Goal: Transaction & Acquisition: Purchase product/service

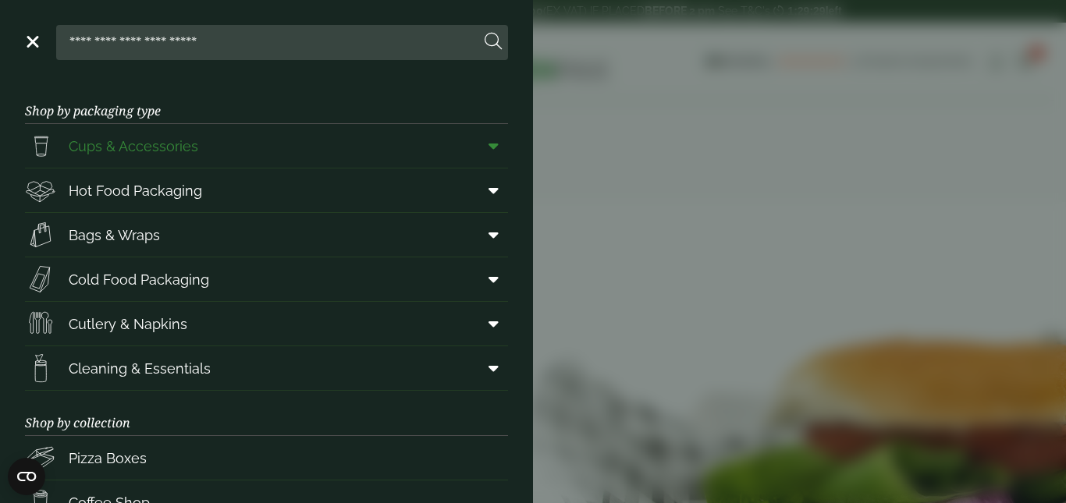
click at [294, 143] on link "Cups & Accessories" at bounding box center [266, 146] width 483 height 44
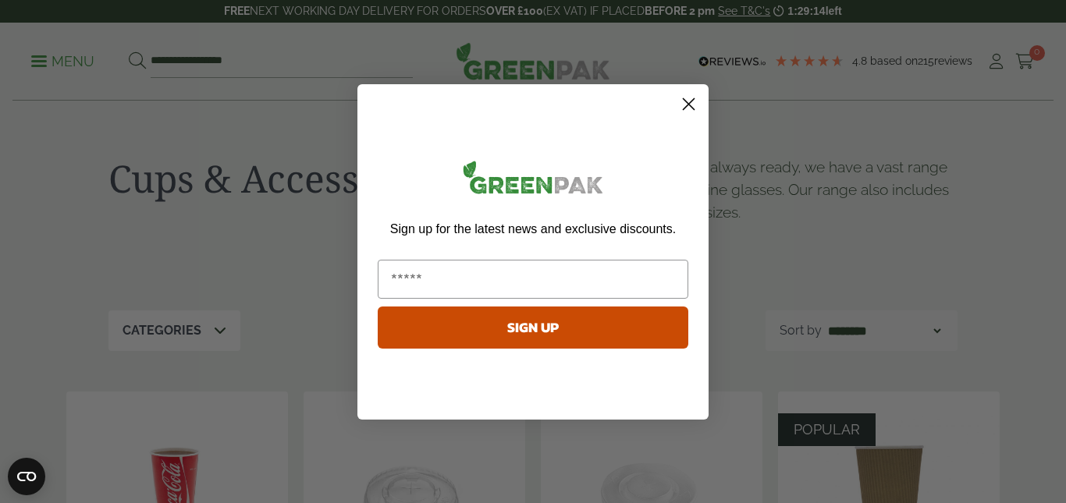
click at [697, 96] on circle "Close dialog" at bounding box center [689, 104] width 26 height 26
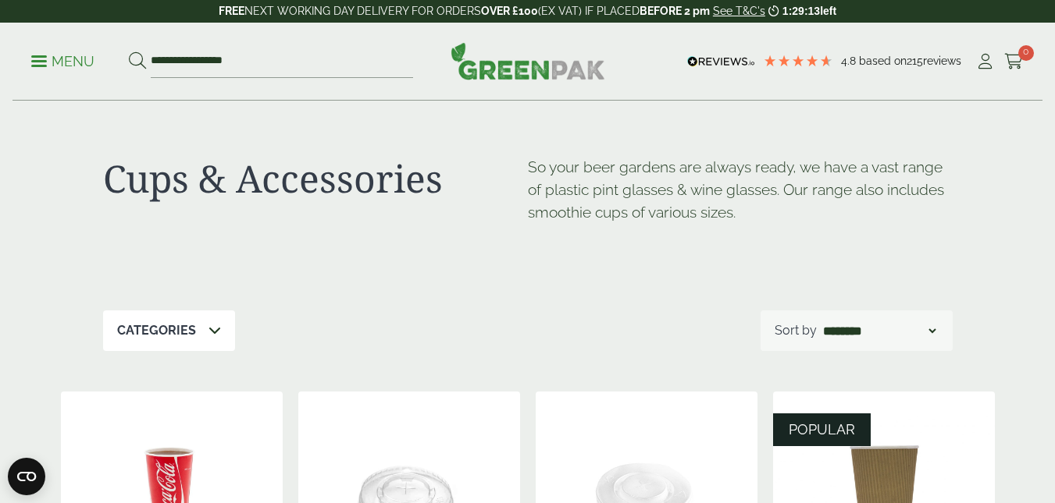
click at [49, 66] on p "Menu" at bounding box center [62, 61] width 63 height 19
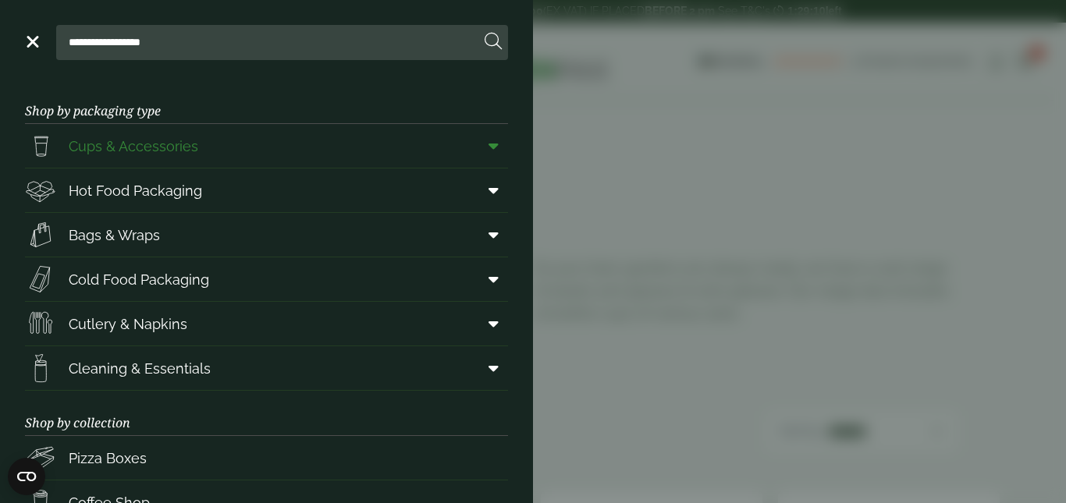
click at [473, 144] on span at bounding box center [490, 146] width 35 height 30
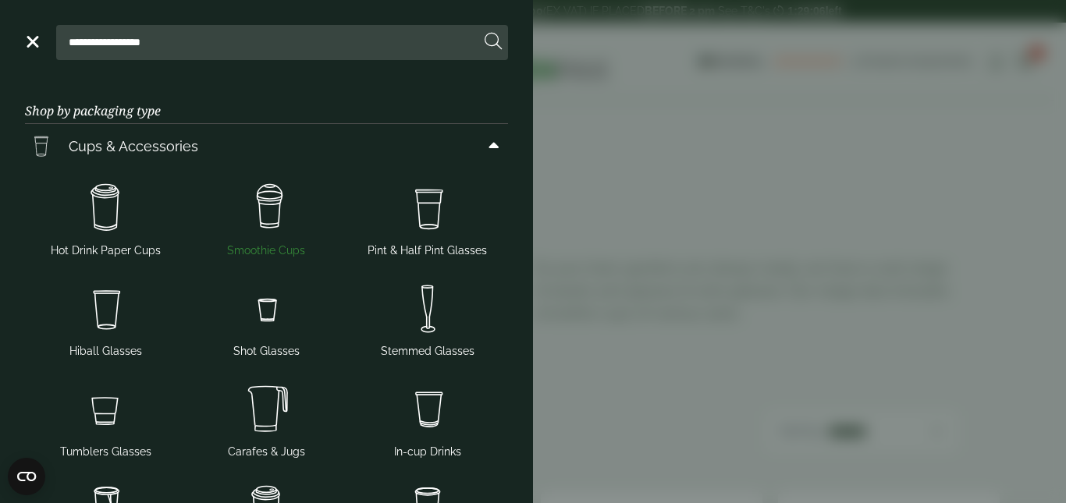
click at [262, 208] on img at bounding box center [266, 208] width 148 height 62
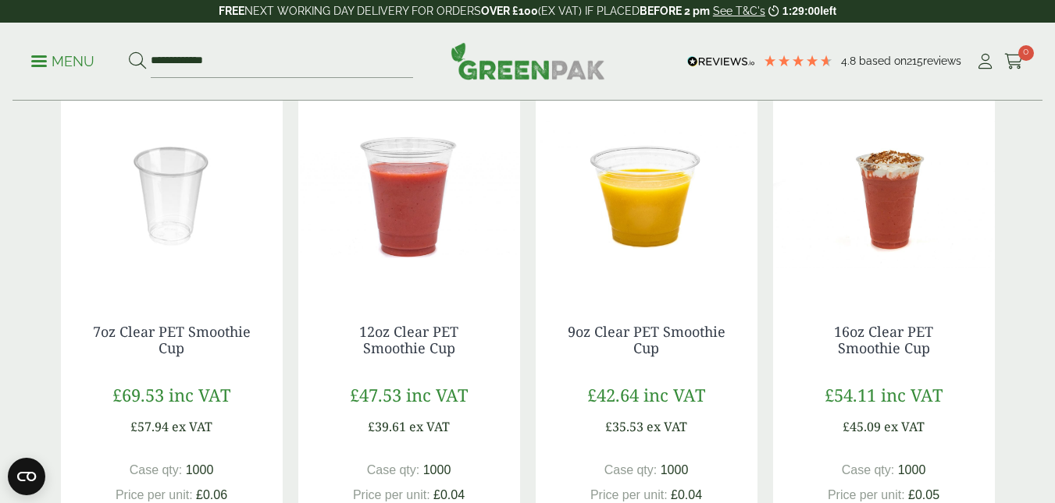
scroll to position [407, 0]
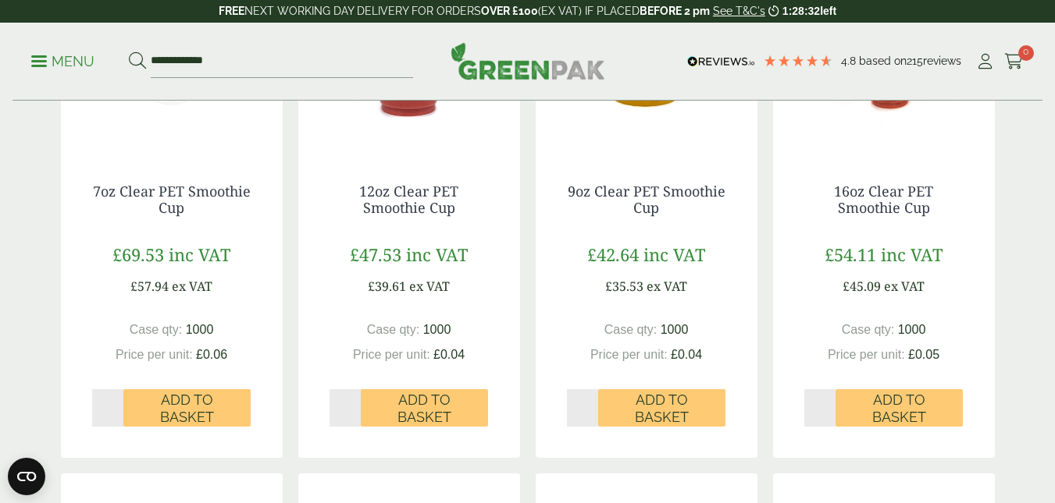
scroll to position [521, 0]
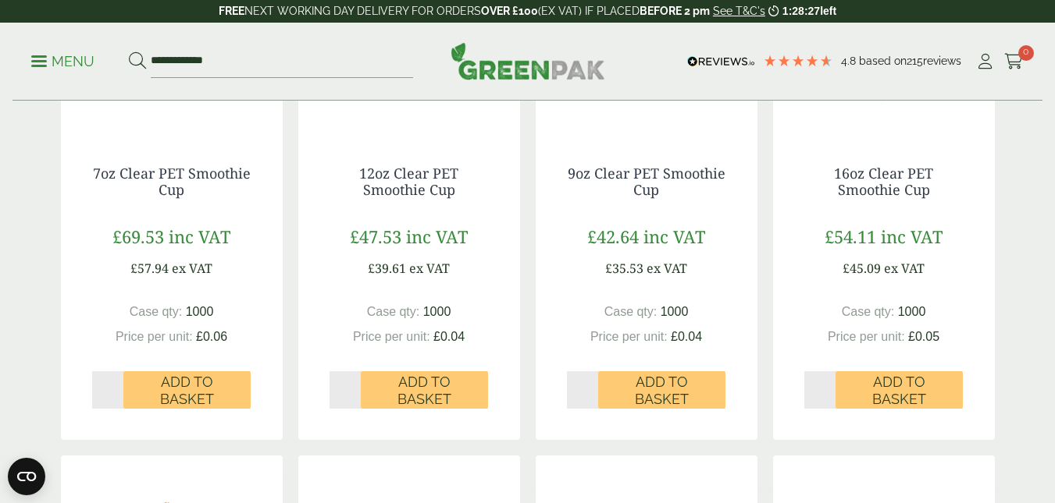
click at [345, 390] on input "*" at bounding box center [345, 390] width 32 height 37
type input "*"
click at [356, 389] on input "*" at bounding box center [345, 390] width 32 height 37
click at [418, 383] on span "Add to Basket" at bounding box center [424, 391] width 105 height 34
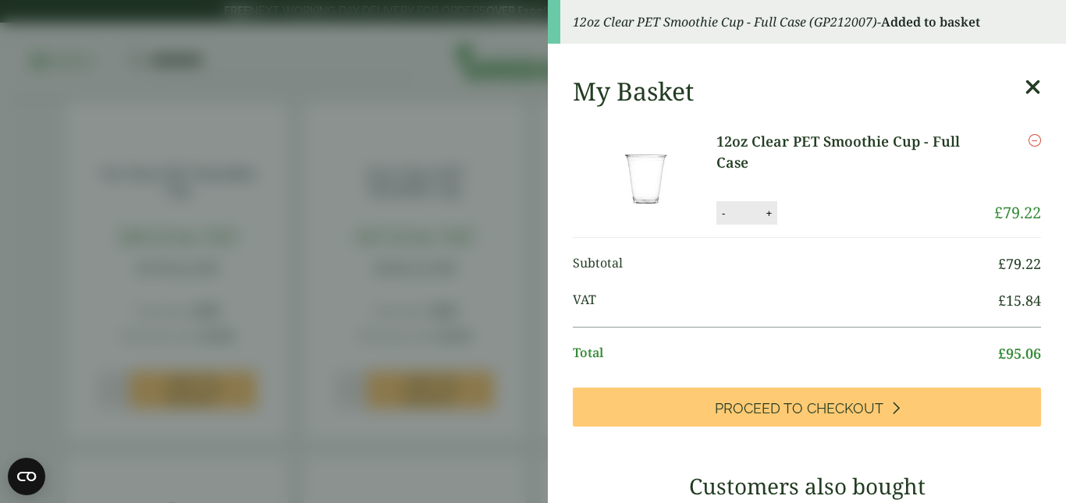
click at [1025, 87] on icon at bounding box center [1033, 87] width 16 height 22
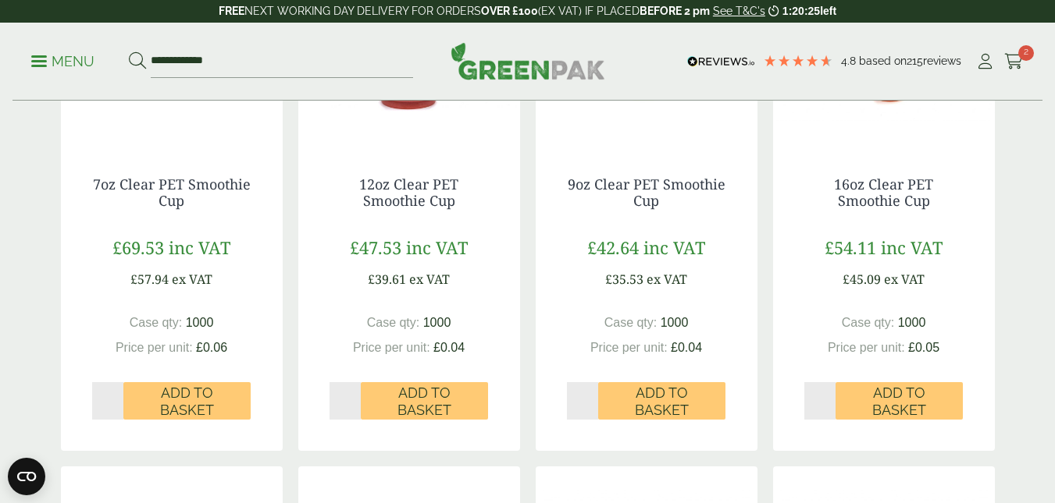
scroll to position [519, 0]
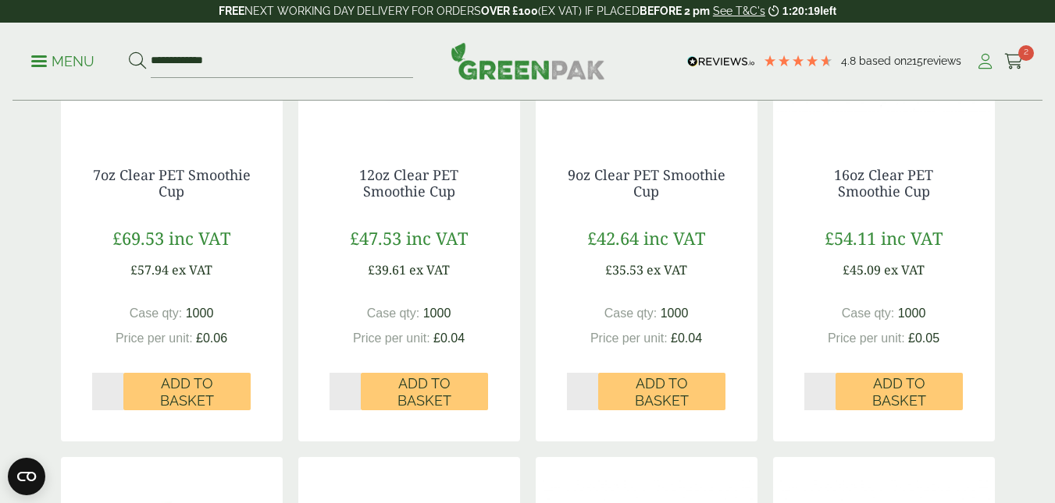
click at [986, 66] on icon at bounding box center [985, 62] width 20 height 16
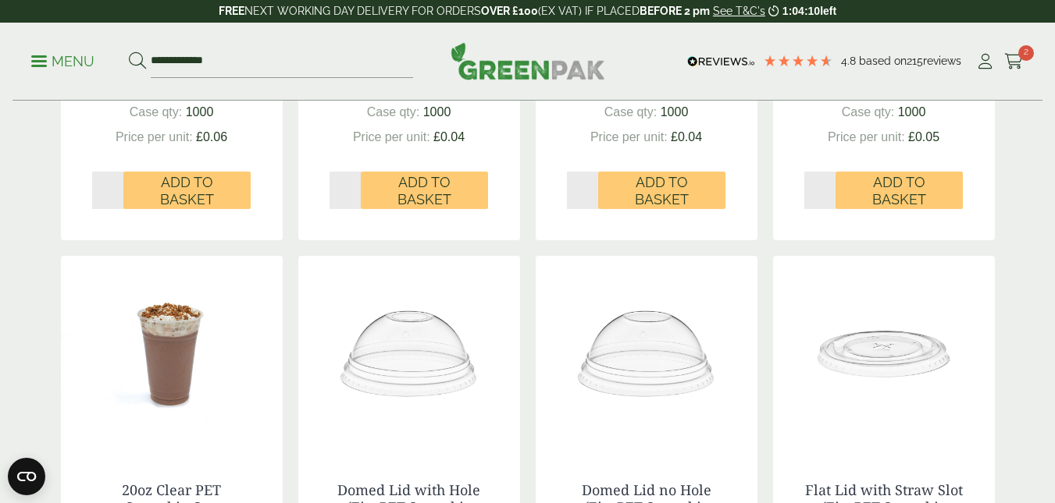
scroll to position [983, 0]
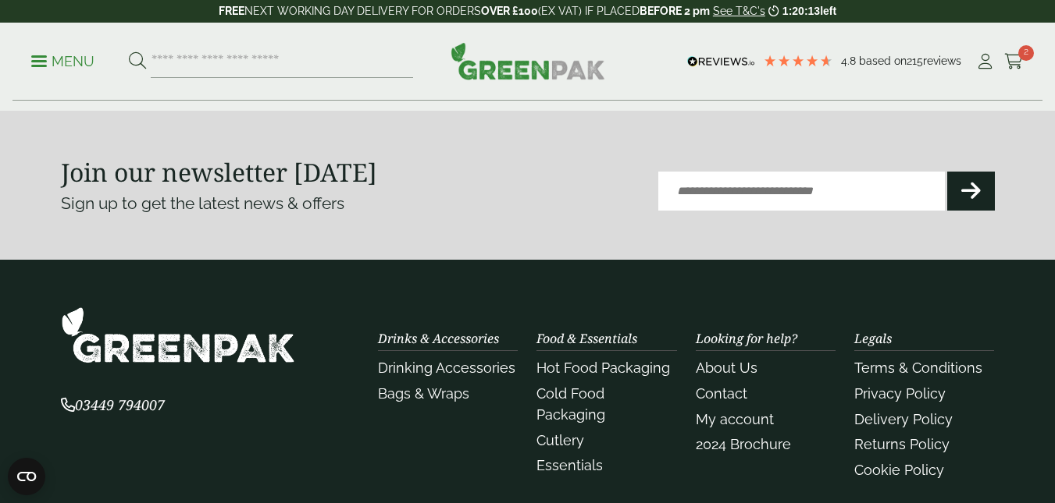
scroll to position [643, 0]
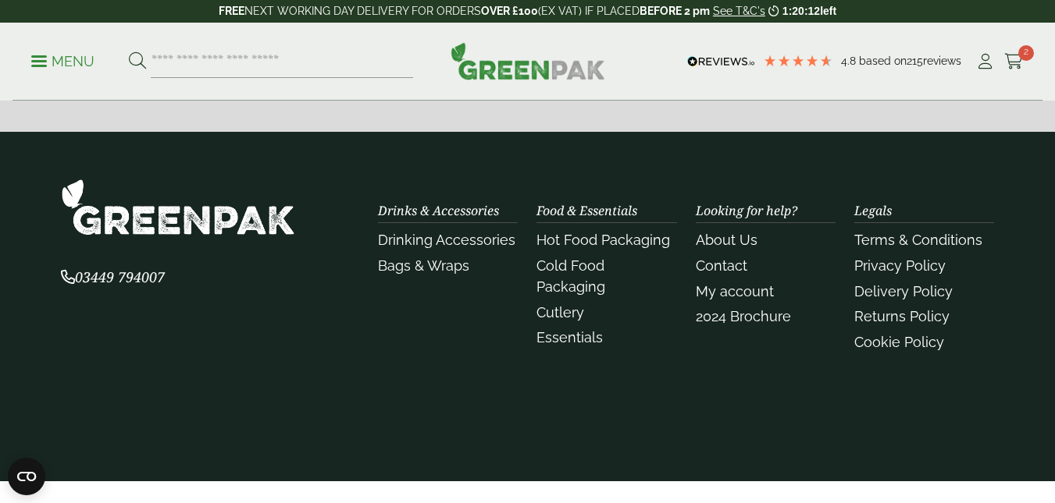
drag, startPoint x: 1060, startPoint y: 158, endPoint x: 1066, endPoint y: 414, distance: 256.1
click at [713, 263] on link "Contact" at bounding box center [722, 266] width 52 height 16
